Goal: Task Accomplishment & Management: Use online tool/utility

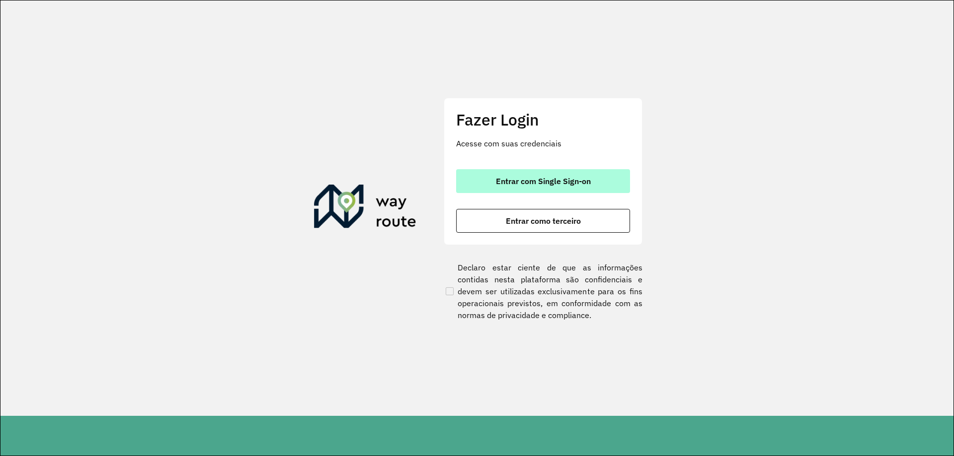
click at [565, 183] on span "Entrar com Single Sign-on" at bounding box center [543, 181] width 95 height 8
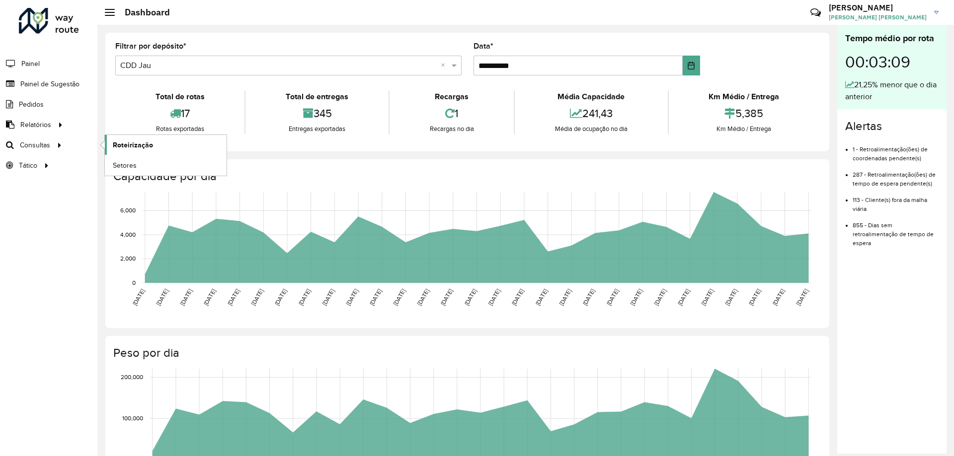
click at [118, 150] on link "Roteirização" at bounding box center [166, 145] width 122 height 20
click at [122, 138] on link "Roteirização" at bounding box center [166, 145] width 122 height 20
click at [126, 163] on span "Setores" at bounding box center [125, 165] width 24 height 10
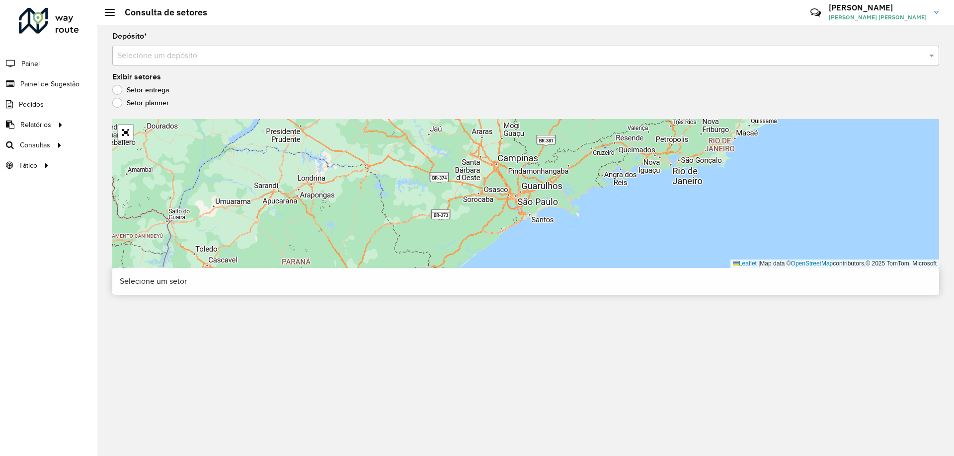
click at [184, 57] on input "text" at bounding box center [515, 56] width 797 height 12
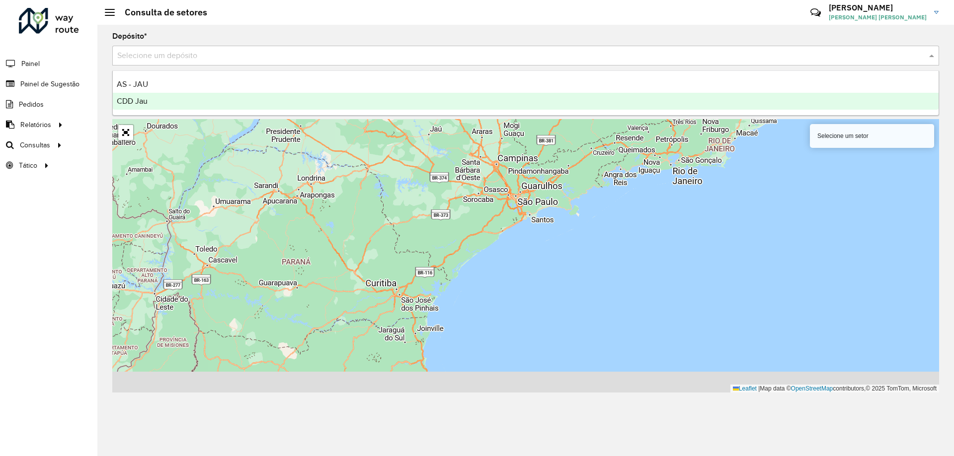
click at [176, 112] on ng-dropdown-panel "AS - JAU CDD Jau" at bounding box center [525, 93] width 826 height 45
click at [176, 97] on div "CDD Jau" at bounding box center [525, 101] width 825 height 17
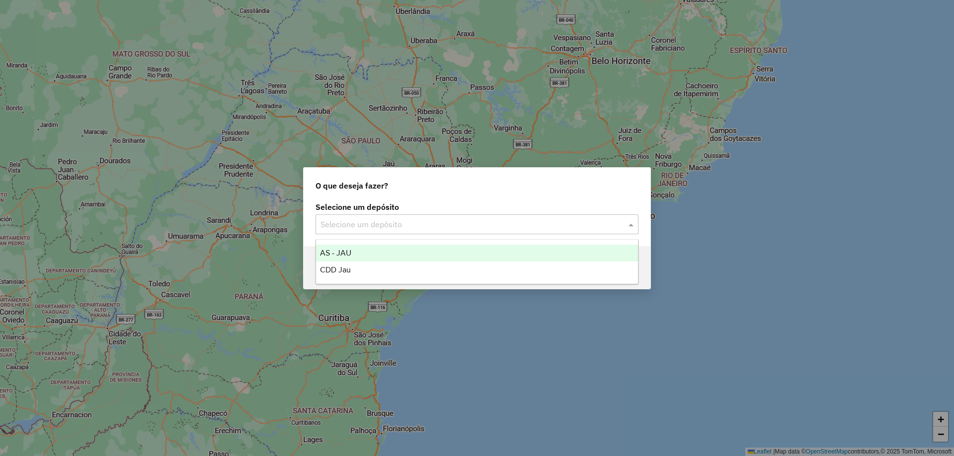
click at [400, 232] on div "Selecione um depósito" at bounding box center [476, 225] width 323 height 20
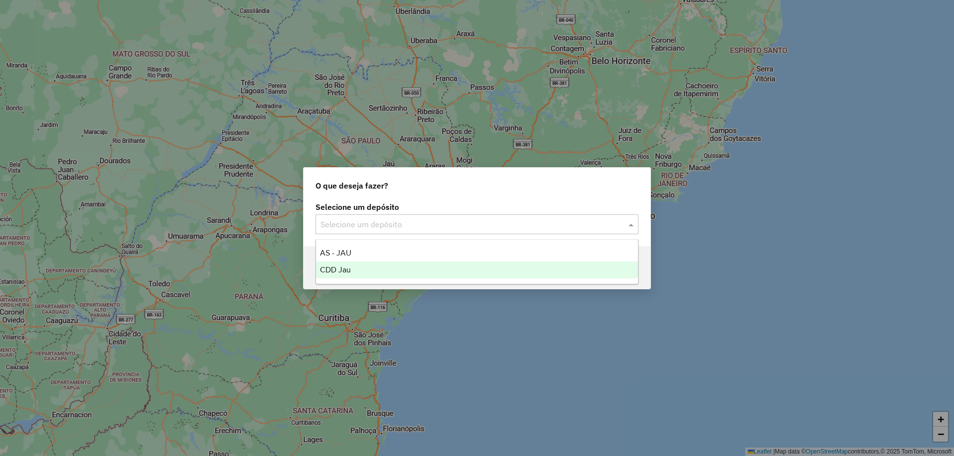
click at [366, 263] on div "CDD Jau" at bounding box center [477, 270] width 322 height 17
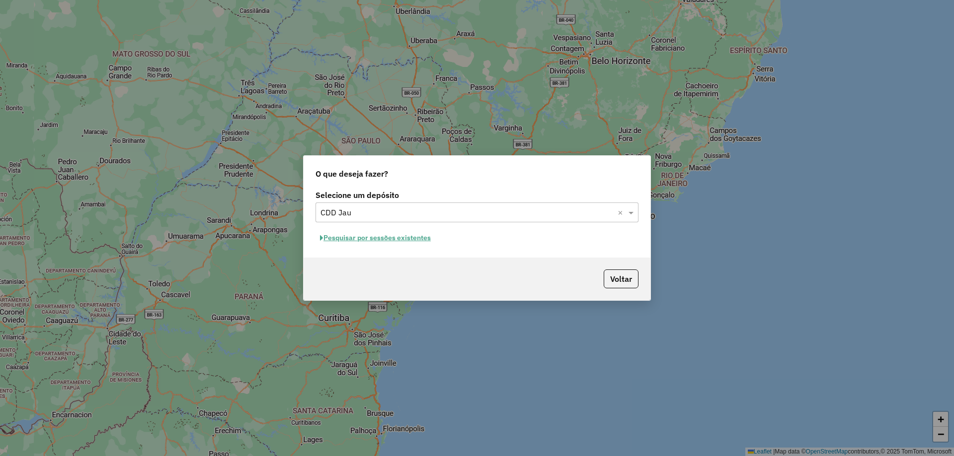
click at [414, 233] on button "Pesquisar por sessões existentes" at bounding box center [375, 237] width 120 height 15
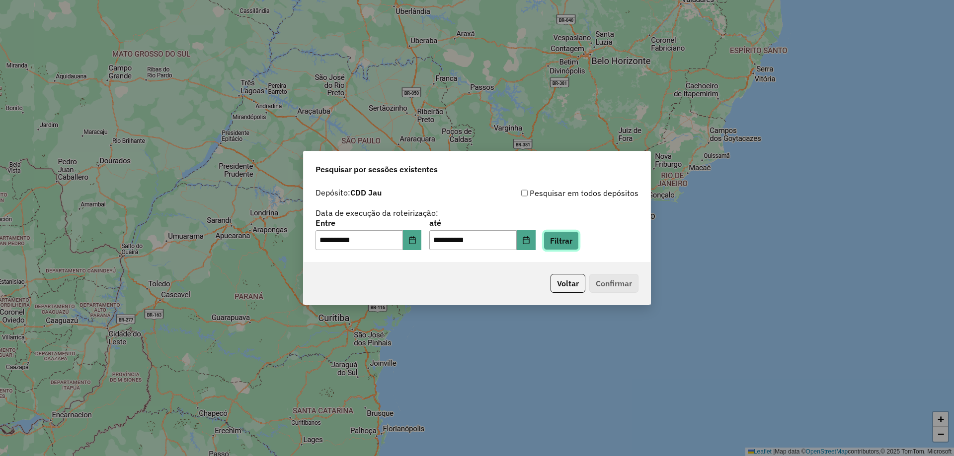
click at [579, 236] on button "Filtrar" at bounding box center [560, 240] width 35 height 19
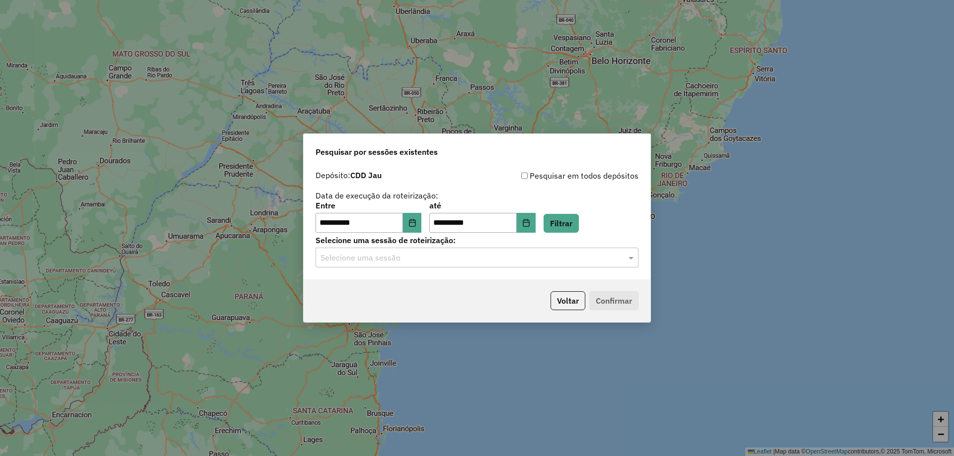
click at [434, 255] on input "text" at bounding box center [466, 258] width 293 height 12
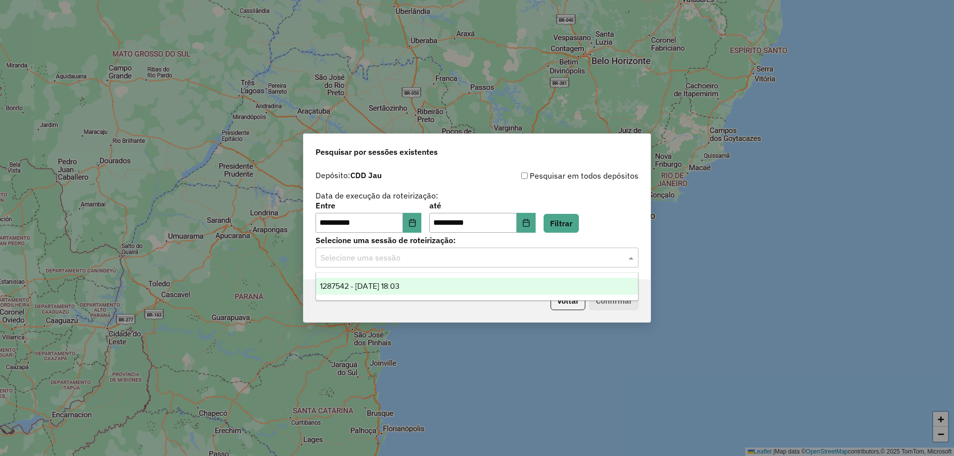
click at [431, 302] on div "Voltar Confirmar" at bounding box center [476, 301] width 347 height 43
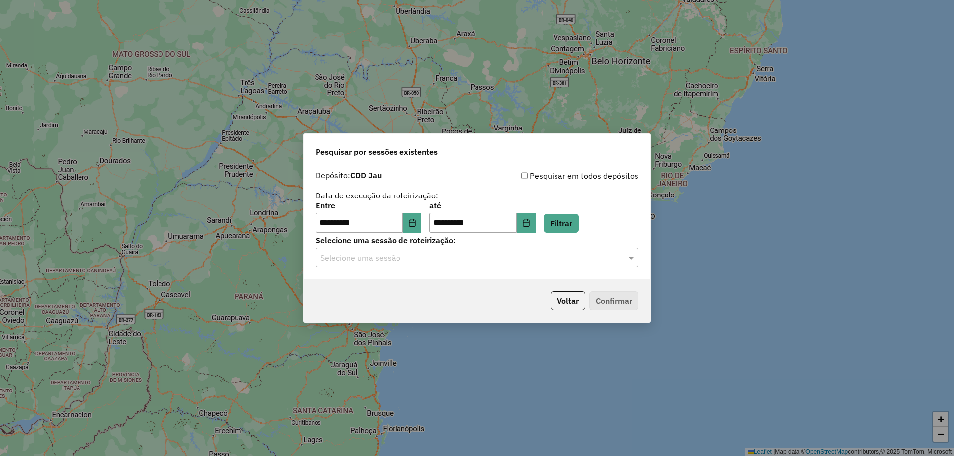
click at [420, 291] on div "Voltar Confirmar" at bounding box center [476, 301] width 347 height 43
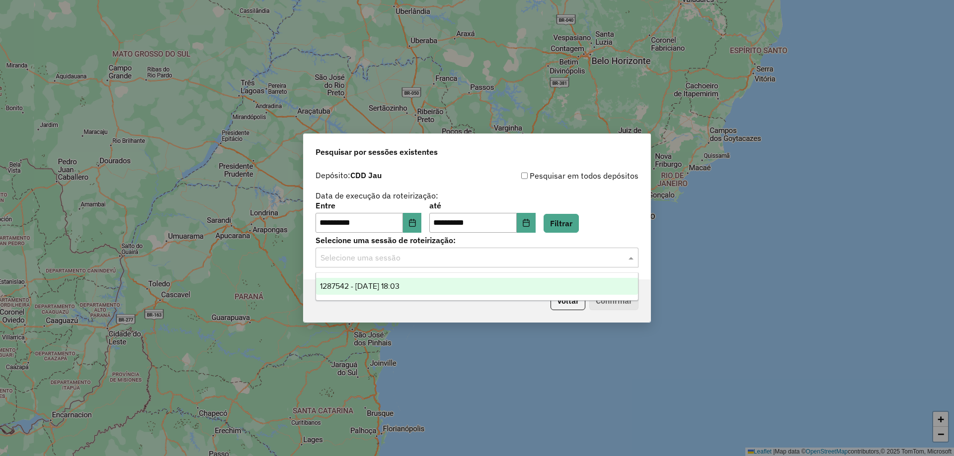
click at [484, 255] on input "text" at bounding box center [466, 258] width 293 height 12
click at [399, 289] on span "1287542 - [DATE] 18:03" at bounding box center [359, 286] width 79 height 8
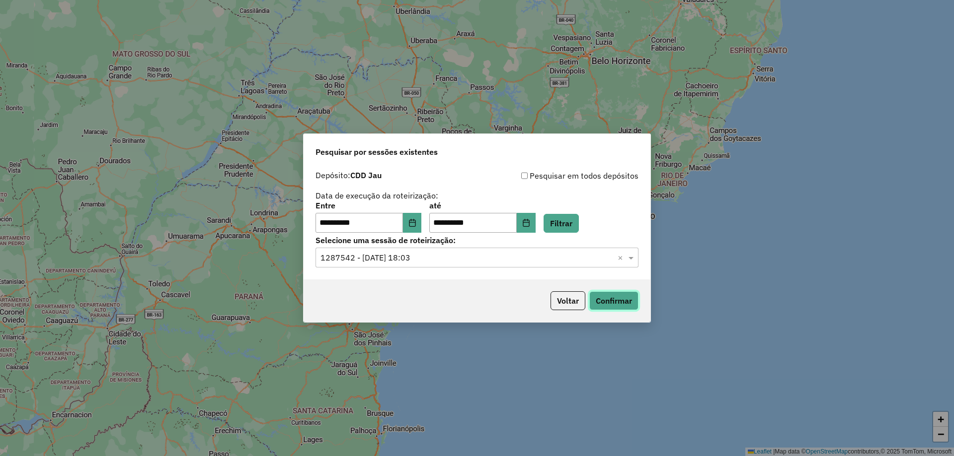
click at [613, 295] on button "Confirmar" at bounding box center [613, 301] width 49 height 19
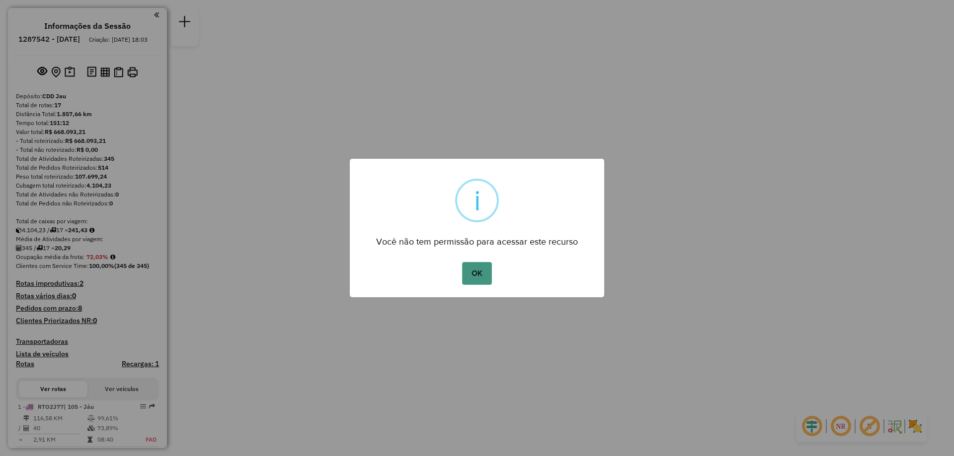
click at [482, 269] on button "OK" at bounding box center [476, 273] width 29 height 23
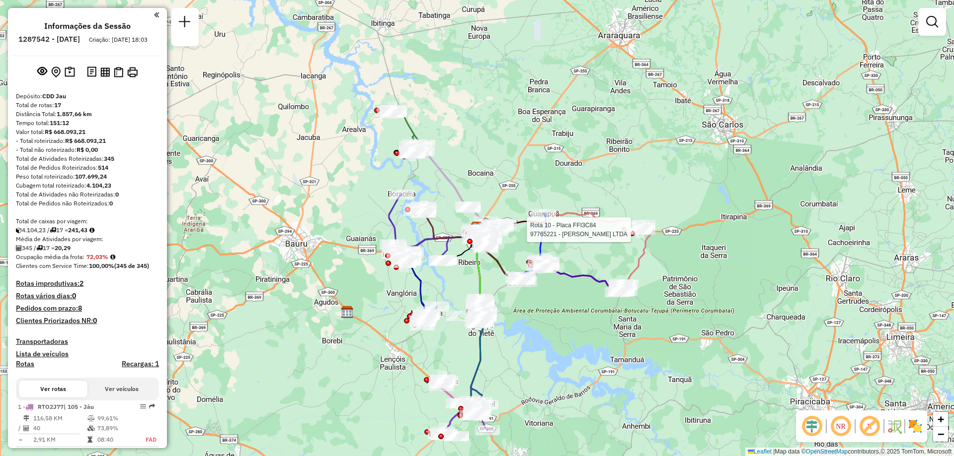
select select "**********"
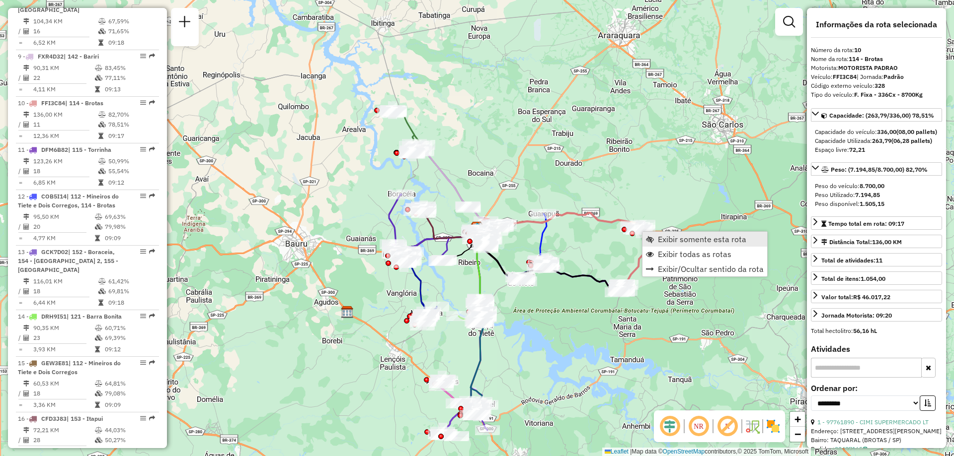
scroll to position [893, 0]
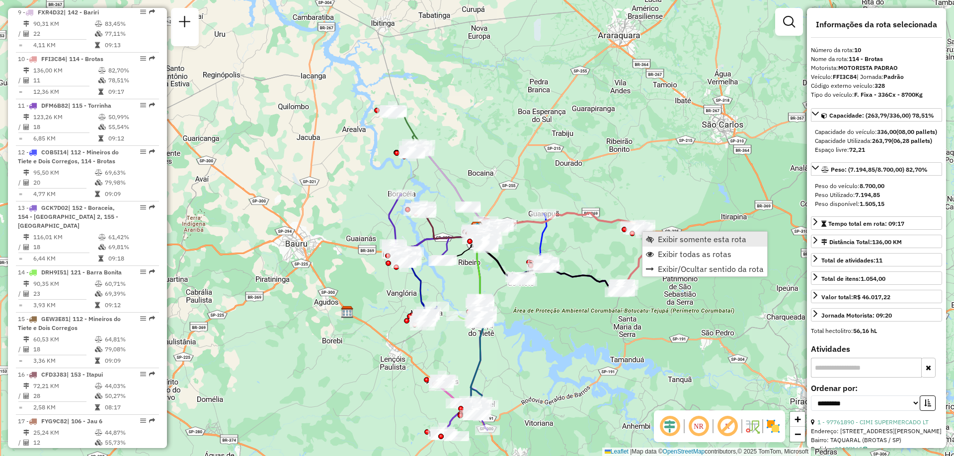
click at [657, 241] on link "Exibir somente esta rota" at bounding box center [704, 239] width 125 height 15
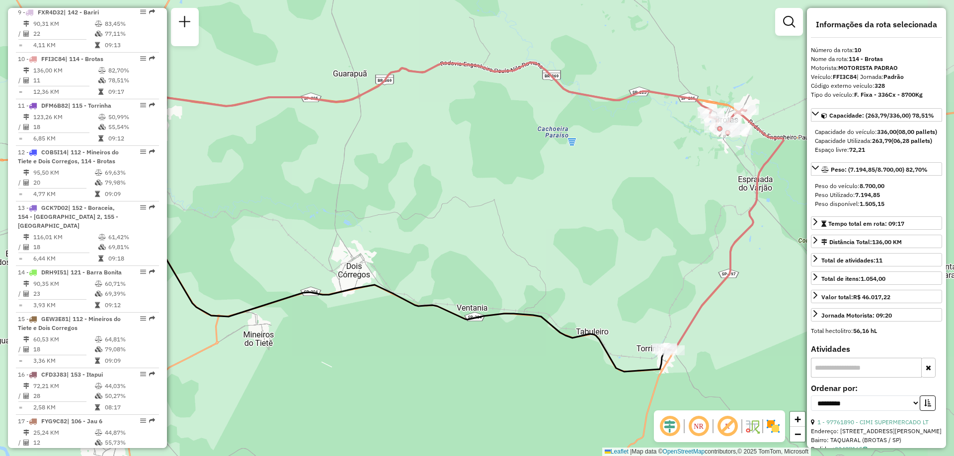
drag, startPoint x: 659, startPoint y: 257, endPoint x: 617, endPoint y: 247, distance: 42.4
click at [617, 247] on div "Janela de atendimento Grade de atendimento Capacidade Transportadoras Veículos …" at bounding box center [477, 228] width 954 height 456
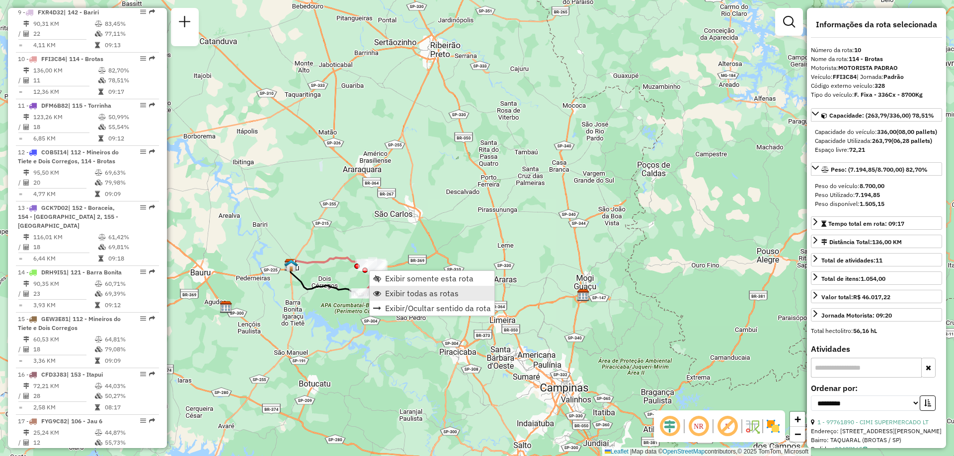
click at [386, 288] on link "Exibir todas as rotas" at bounding box center [431, 293] width 125 height 15
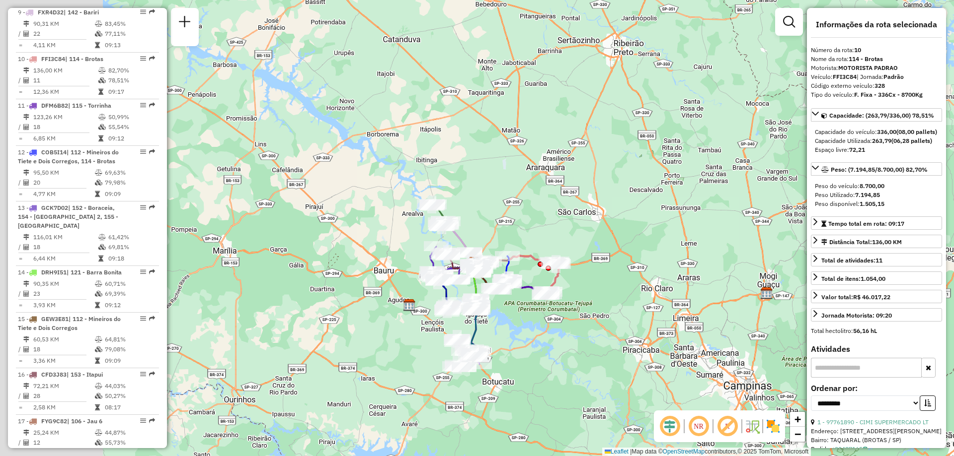
drag, startPoint x: 359, startPoint y: 150, endPoint x: 587, endPoint y: 133, distance: 228.6
click at [587, 133] on div "Janela de atendimento Grade de atendimento Capacidade Transportadoras Veículos …" at bounding box center [477, 228] width 954 height 456
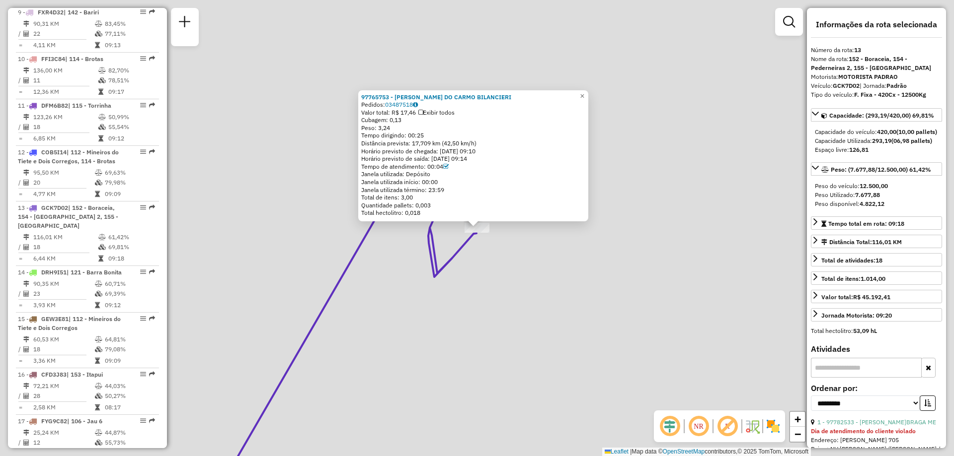
scroll to position [897, 0]
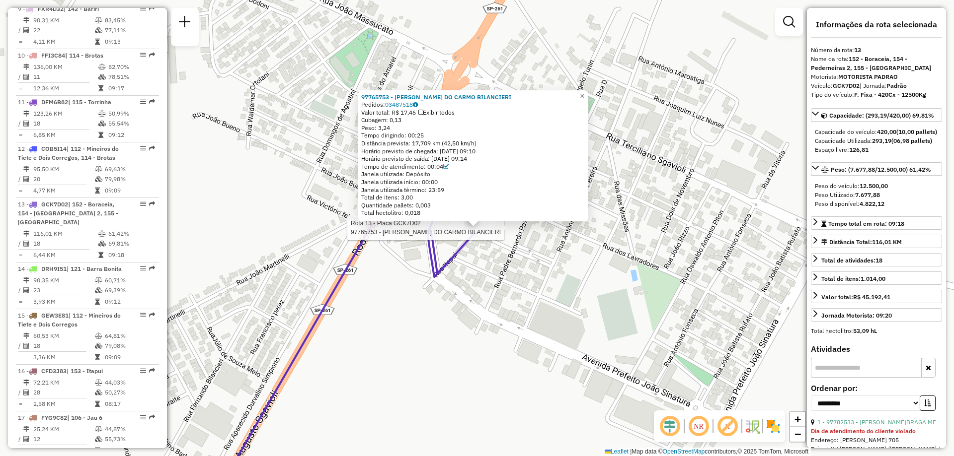
click at [430, 305] on div "Rota 13 - Placa GCK7D02 97765753 - MARIA DO CARMO BILANCIERI 97765753 - MARIA D…" at bounding box center [477, 228] width 954 height 456
